Goal: Navigation & Orientation: Find specific page/section

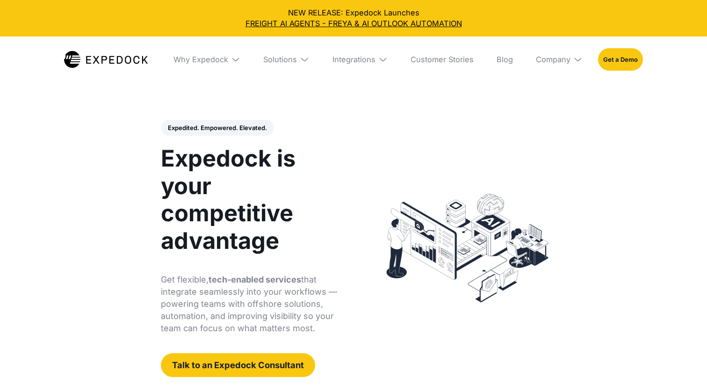
select select
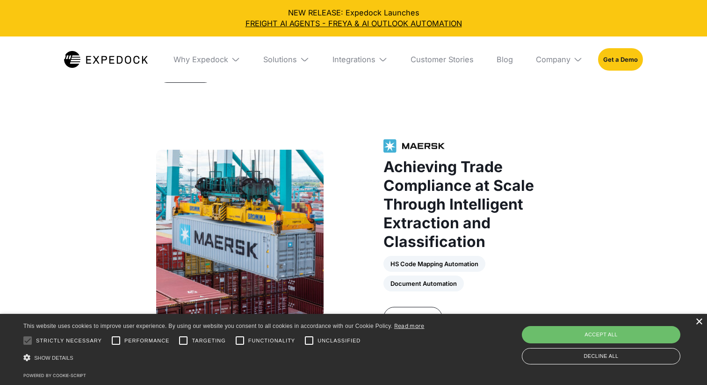
click at [697, 322] on div "×" at bounding box center [699, 322] width 7 height 7
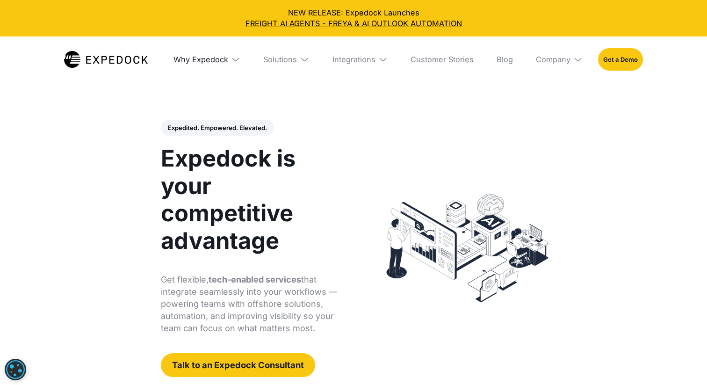
click at [220, 56] on div "Why Expedock" at bounding box center [201, 59] width 55 height 9
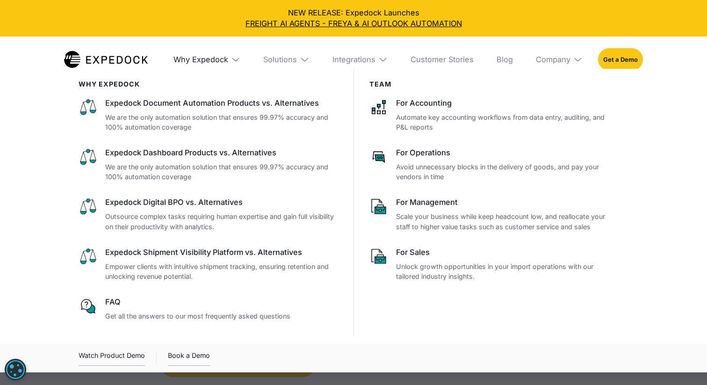
click at [220, 56] on div "Why Expedock" at bounding box center [201, 59] width 55 height 9
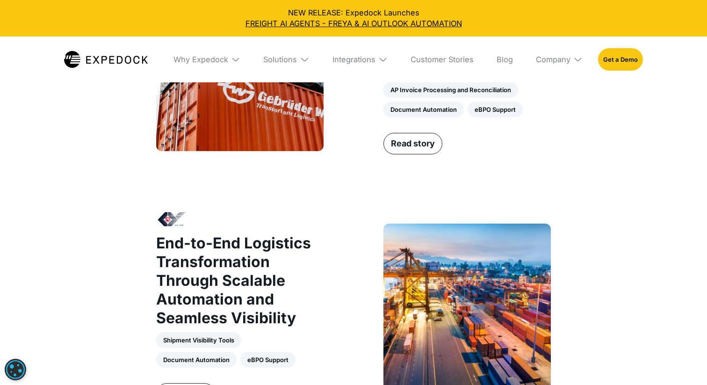
scroll to position [802, 0]
